Goal: Navigation & Orientation: Go to known website

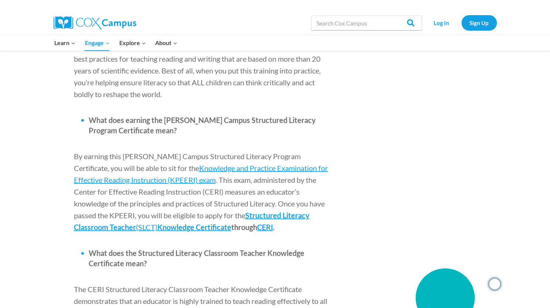
scroll to position [863, 0]
click at [241, 211] on span "Structured Literacy Classroom Teacher" at bounding box center [192, 221] width 236 height 21
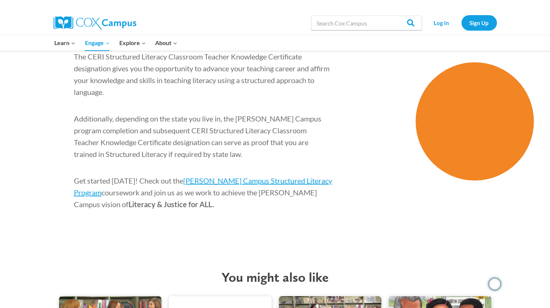
scroll to position [1158, 0]
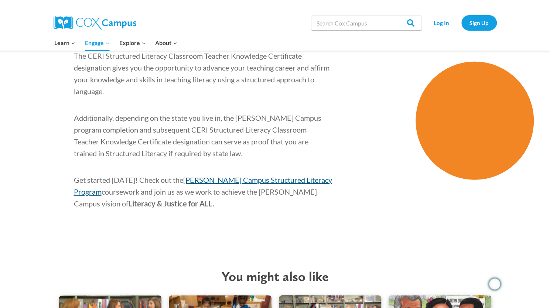
click at [210, 175] on span "Cox Campus Structured Literacy Program" at bounding box center [203, 185] width 258 height 21
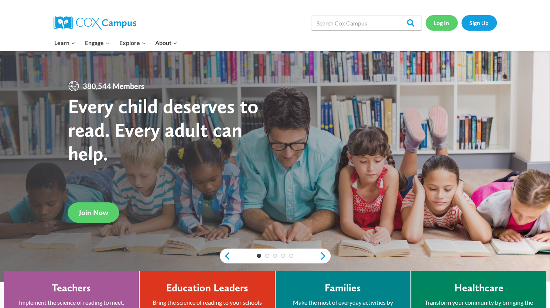
click at [442, 24] on link "Log In" at bounding box center [441, 22] width 32 height 15
